Goal: Task Accomplishment & Management: Manage account settings

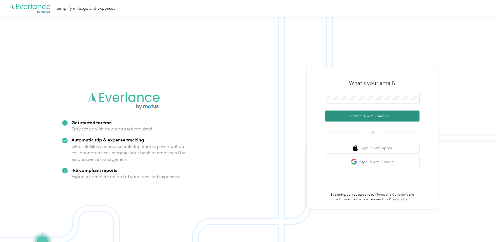
click at [372, 118] on button "Continue with Email / SSO" at bounding box center [372, 116] width 94 height 11
click at [364, 114] on button "Continue with Email / SSO" at bounding box center [372, 116] width 94 height 11
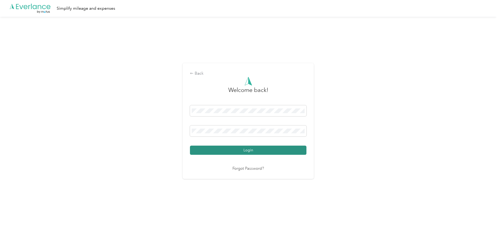
click at [238, 153] on button "Login" at bounding box center [248, 150] width 117 height 9
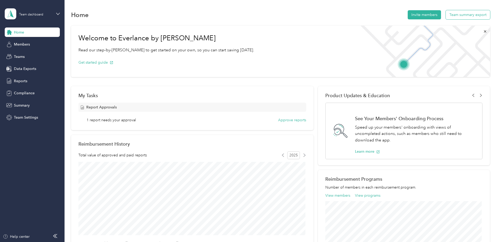
click at [464, 14] on button "Team summary export" at bounding box center [468, 14] width 44 height 9
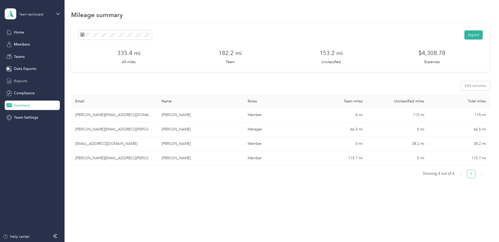
click at [24, 81] on span "Reports" at bounding box center [20, 81] width 13 height 6
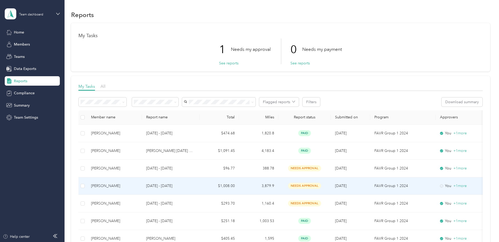
click at [392, 187] on p "FAVR Group 1 2024" at bounding box center [403, 186] width 57 height 6
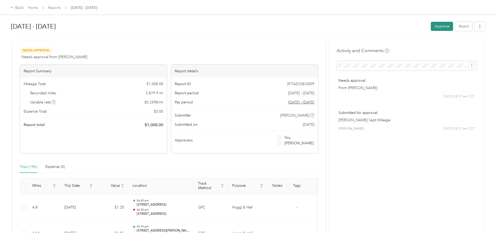
click at [444, 27] on button "Approve" at bounding box center [442, 26] width 22 height 9
